Goal: Task Accomplishment & Management: Manage account settings

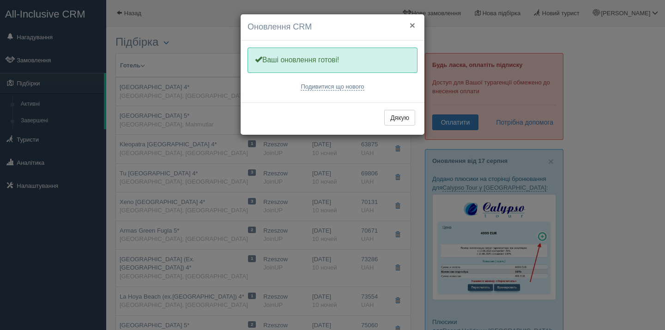
click at [412, 27] on button "×" at bounding box center [412, 25] width 6 height 10
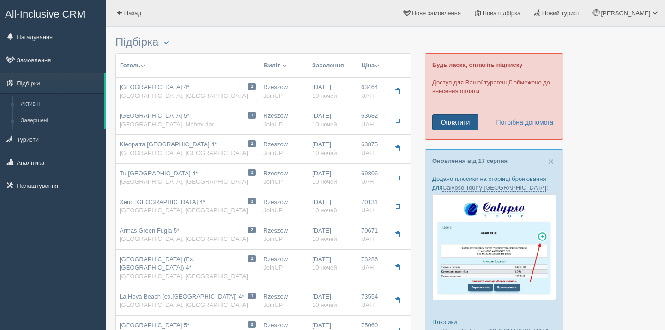
click at [467, 119] on link "Оплатити" at bounding box center [455, 122] width 46 height 16
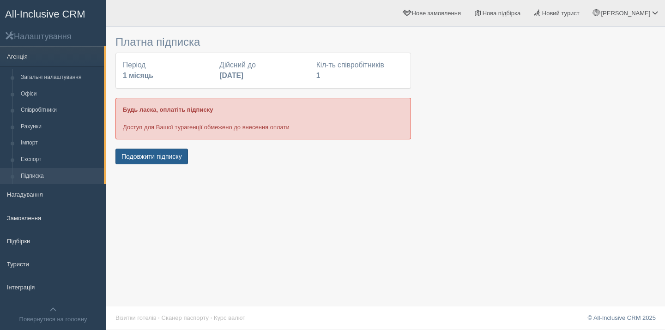
click at [146, 155] on button "Подовжити підписку" at bounding box center [151, 157] width 72 height 16
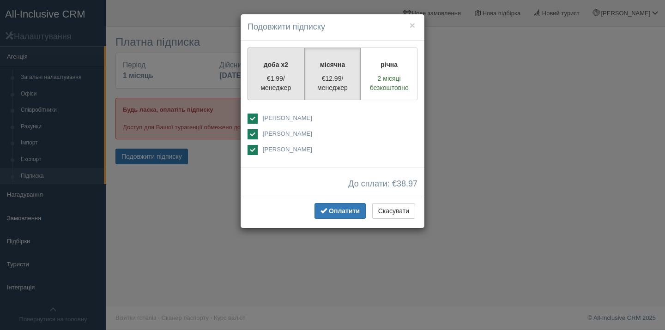
click at [286, 86] on p "€1.99/менеджер" at bounding box center [275, 83] width 45 height 18
radio input "true"
click at [326, 84] on p "€12.99/менеджер" at bounding box center [332, 83] width 45 height 18
radio input "true"
click at [294, 117] on span "[PERSON_NAME]" at bounding box center [287, 117] width 49 height 7
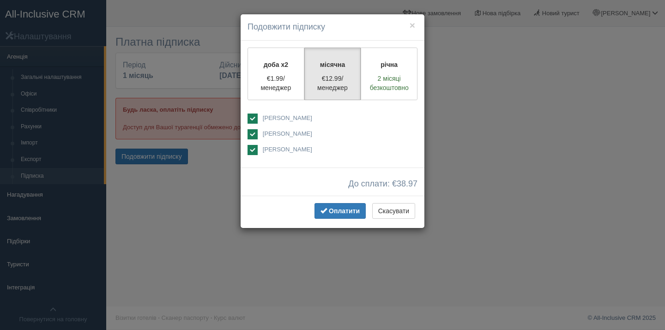
checkbox input "false"
click at [294, 152] on span "[PERSON_NAME]" at bounding box center [287, 149] width 49 height 7
checkbox input "false"
click at [336, 211] on span "Оплатити" at bounding box center [344, 210] width 31 height 7
